Goal: Book appointment/travel/reservation

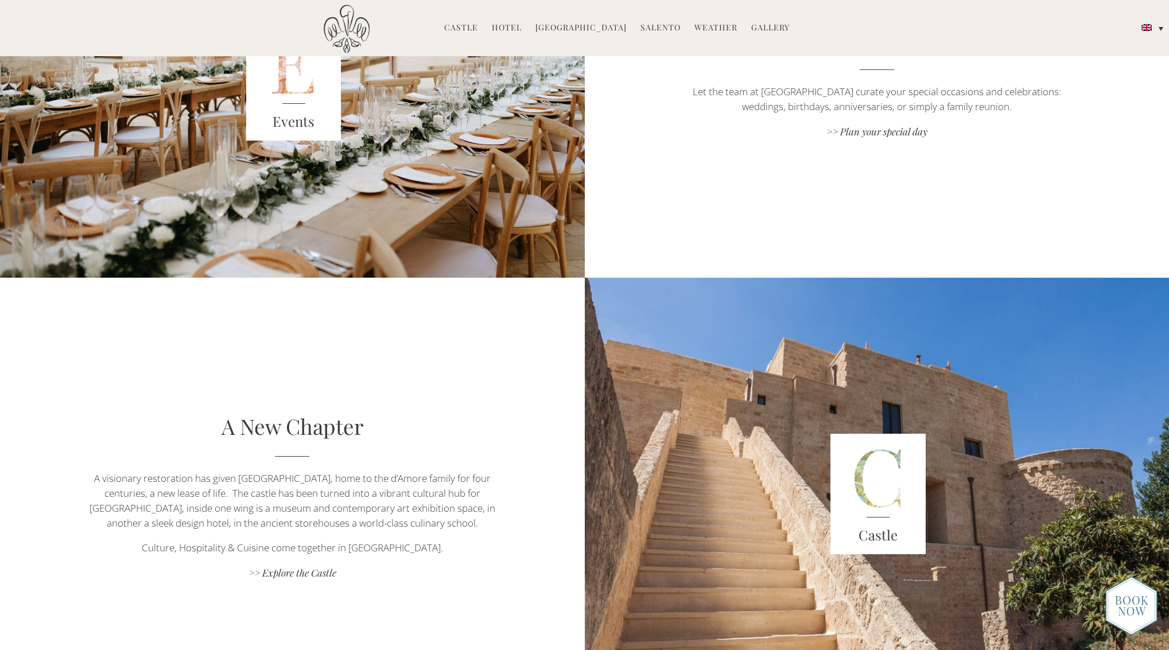
scroll to position [2108, 0]
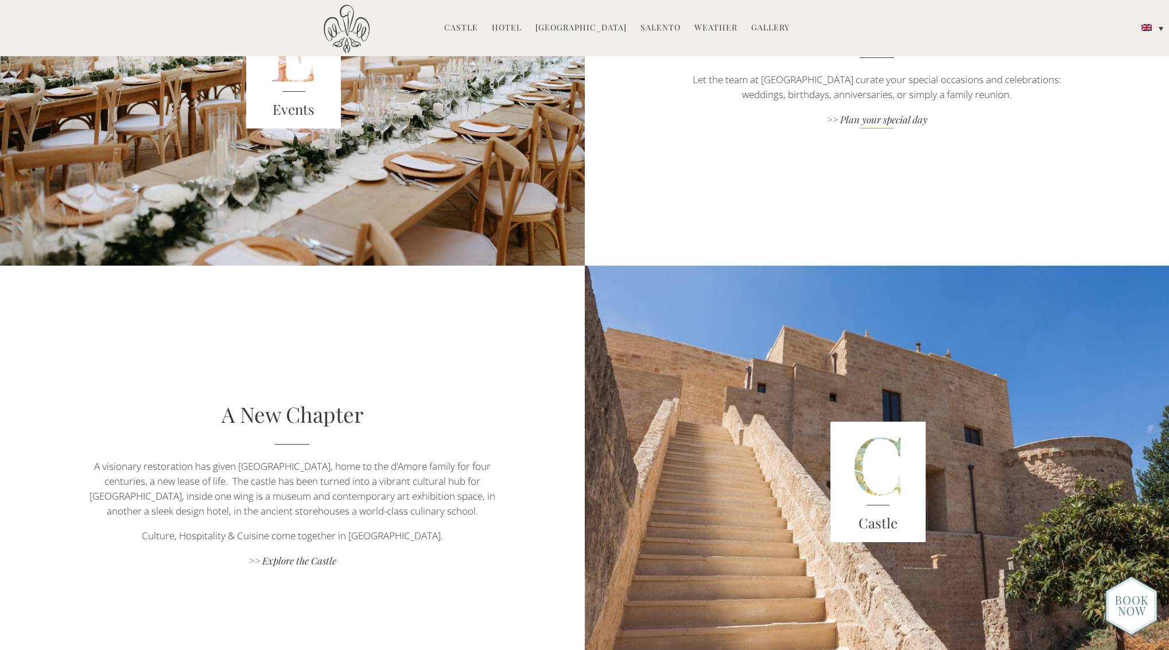
click at [865, 123] on link ">> Plan your special day" at bounding box center [876, 120] width 409 height 15
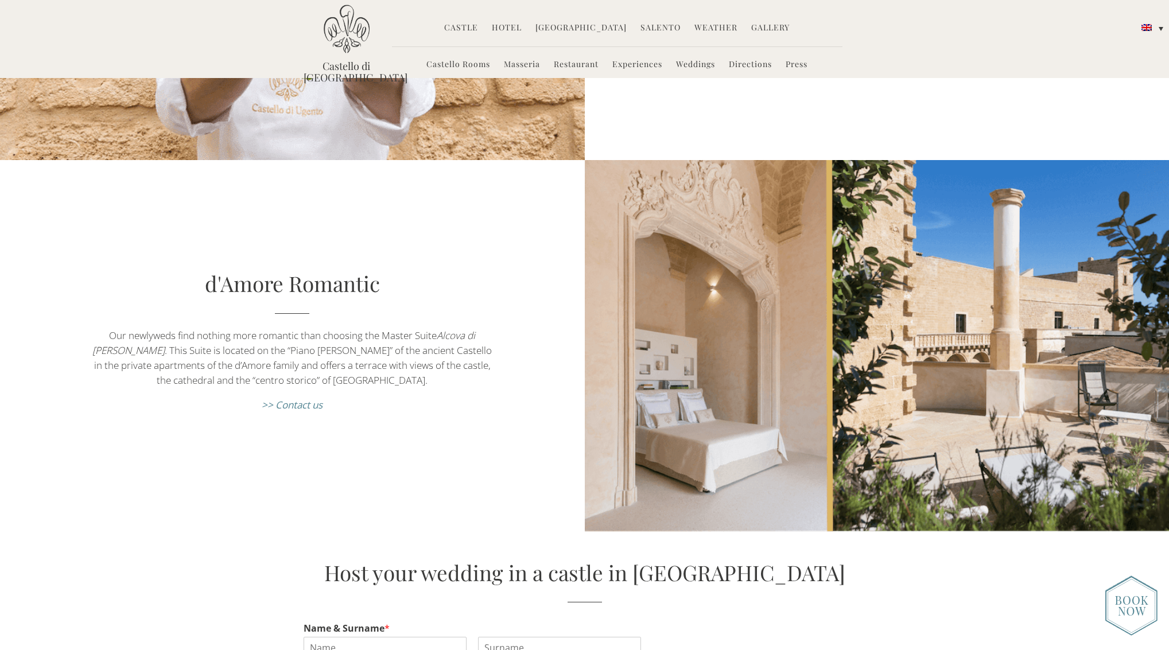
scroll to position [2071, 0]
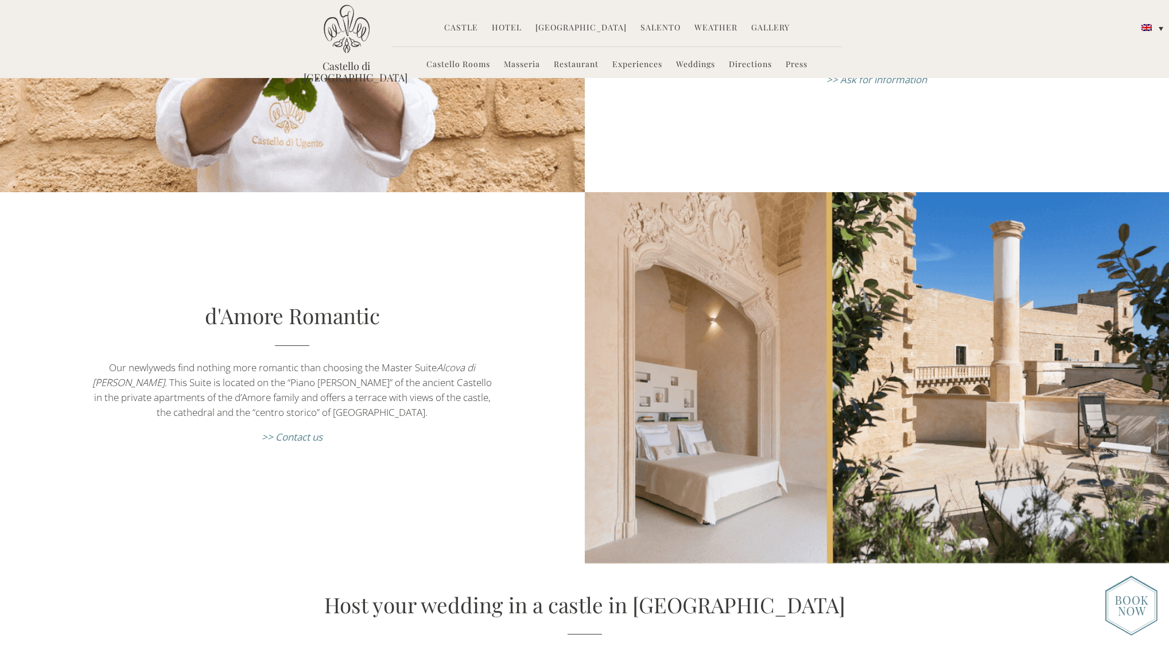
click at [696, 67] on link "Weddings" at bounding box center [695, 65] width 39 height 13
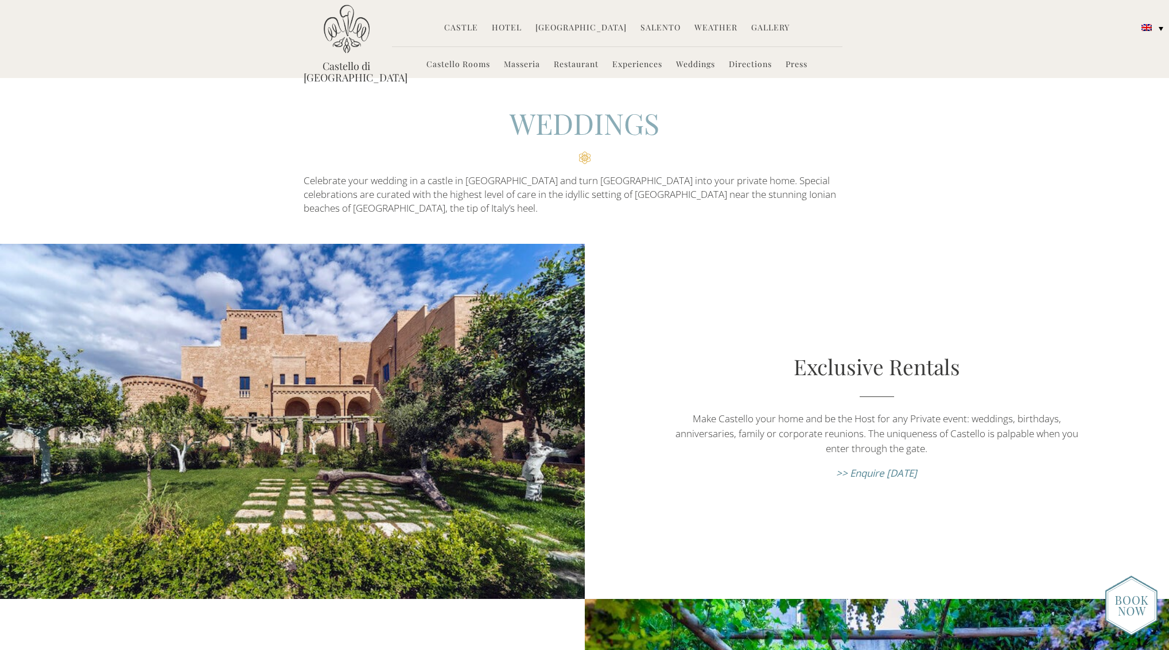
click at [460, 67] on link "Castello Rooms" at bounding box center [458, 65] width 64 height 13
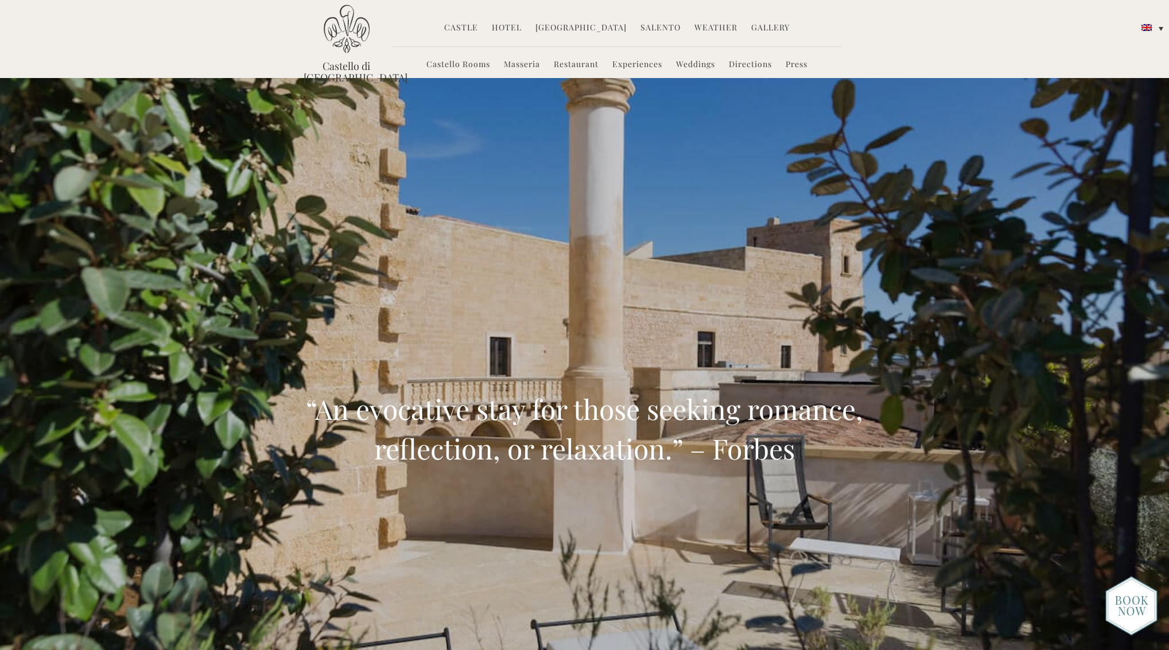
click at [476, 29] on link "Castle" at bounding box center [461, 28] width 34 height 13
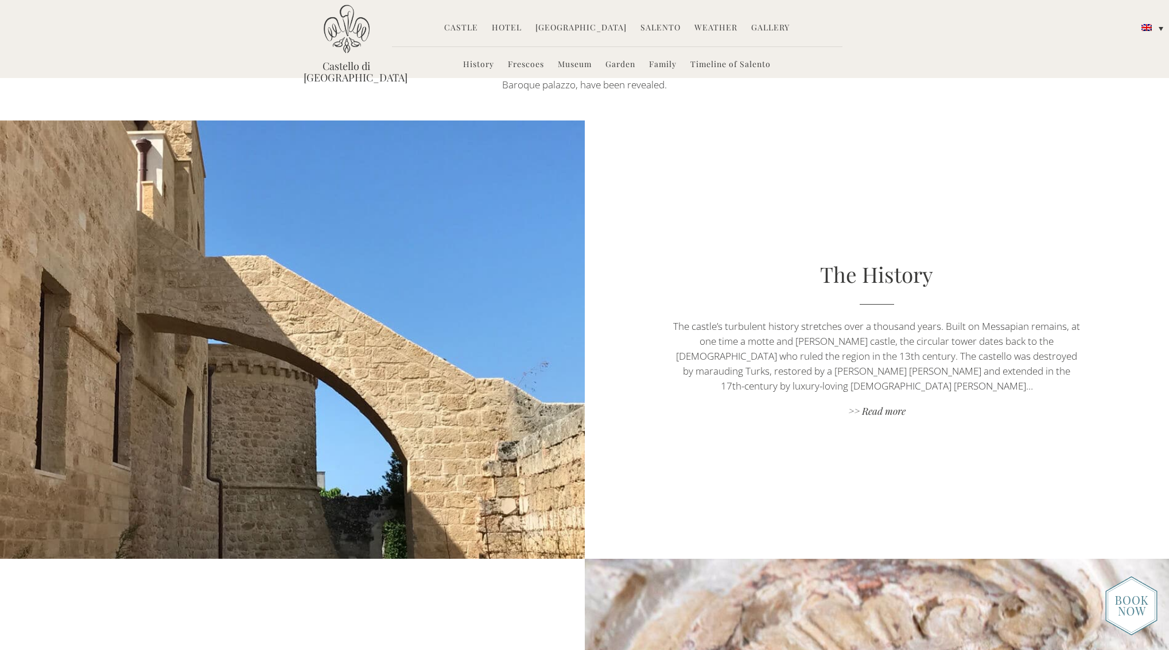
scroll to position [397, 0]
